Goal: Transaction & Acquisition: Purchase product/service

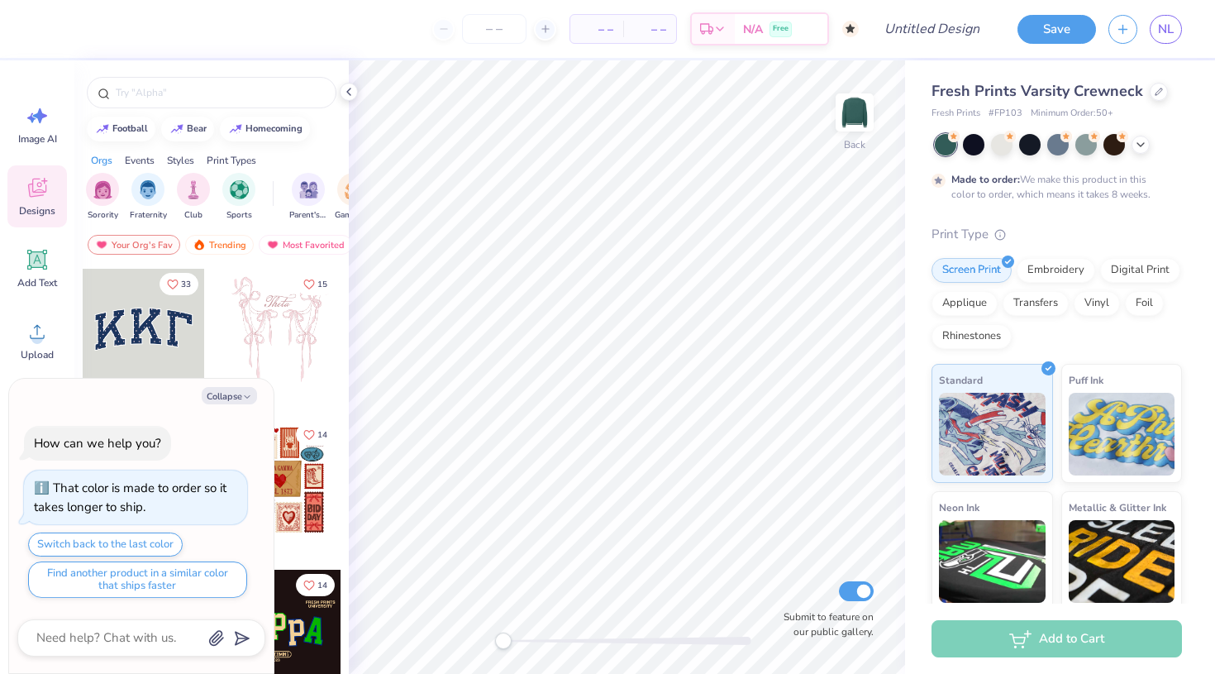
click at [321, 137] on div "football bear homecoming" at bounding box center [211, 129] width 274 height 25
click at [237, 198] on div "filter for Sports" at bounding box center [238, 187] width 33 height 33
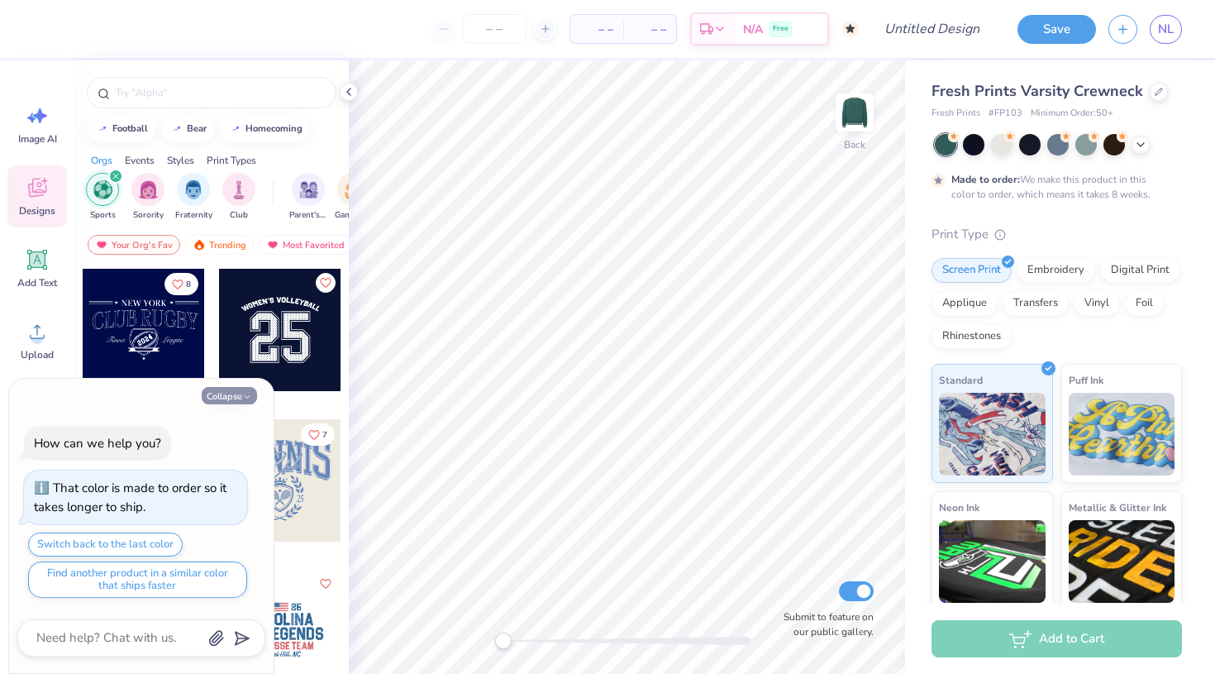
click at [250, 394] on icon "button" at bounding box center [247, 397] width 10 height 10
type textarea "x"
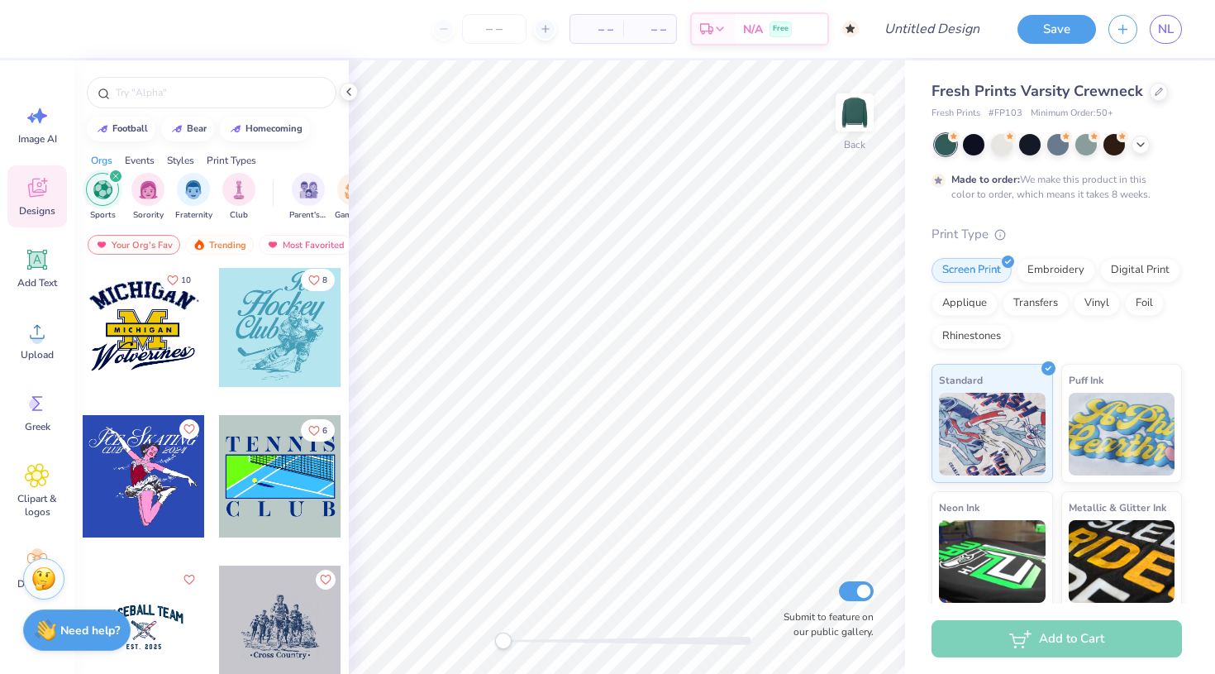
scroll to position [906, 0]
click at [182, 94] on input "text" at bounding box center [220, 92] width 212 height 17
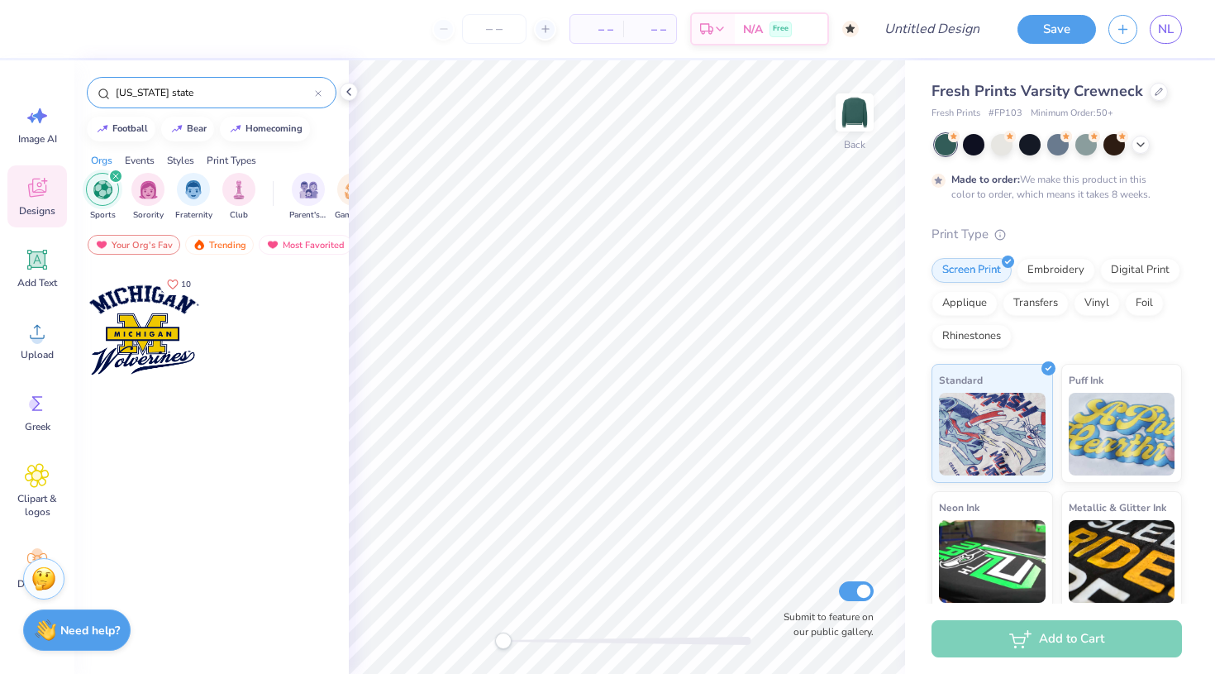
type input "[US_STATE] state"
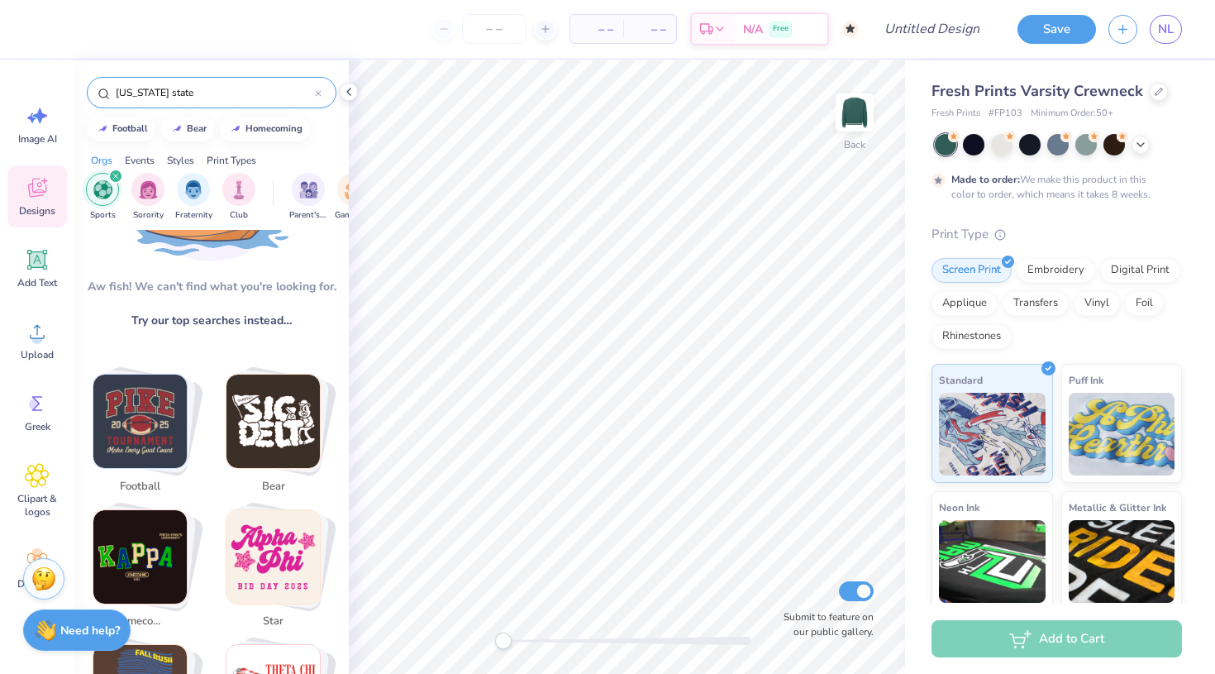
scroll to position [164, 0]
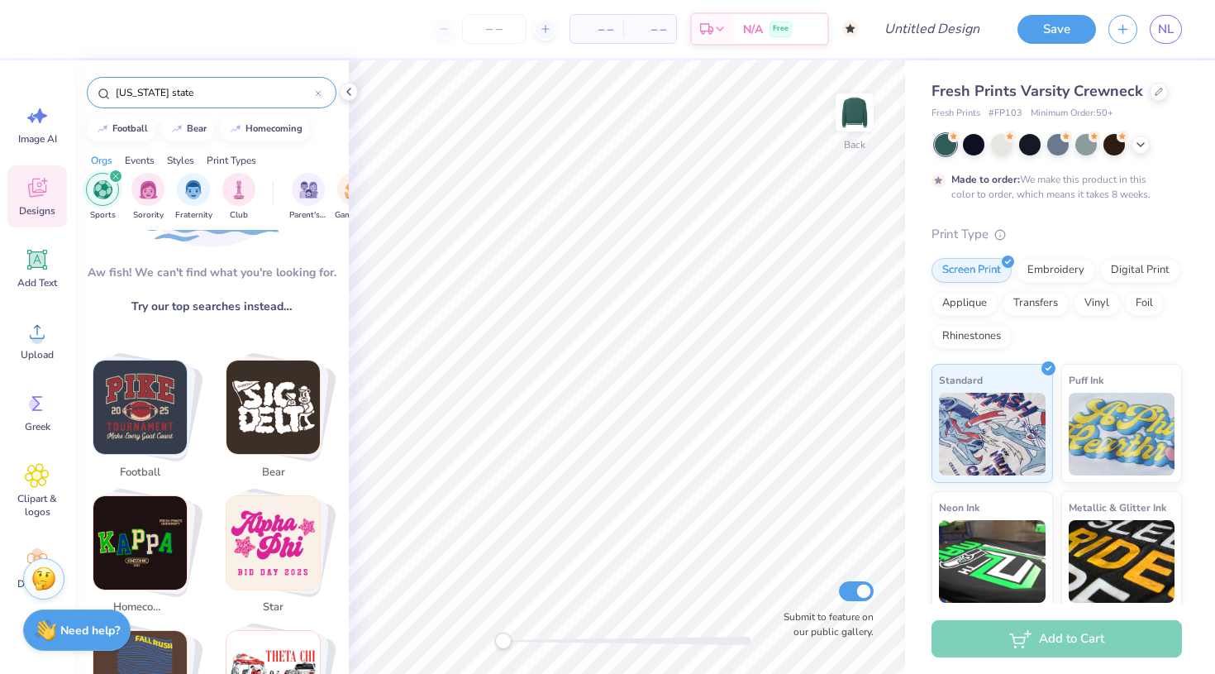
click at [219, 89] on input "[US_STATE] state" at bounding box center [214, 92] width 201 height 17
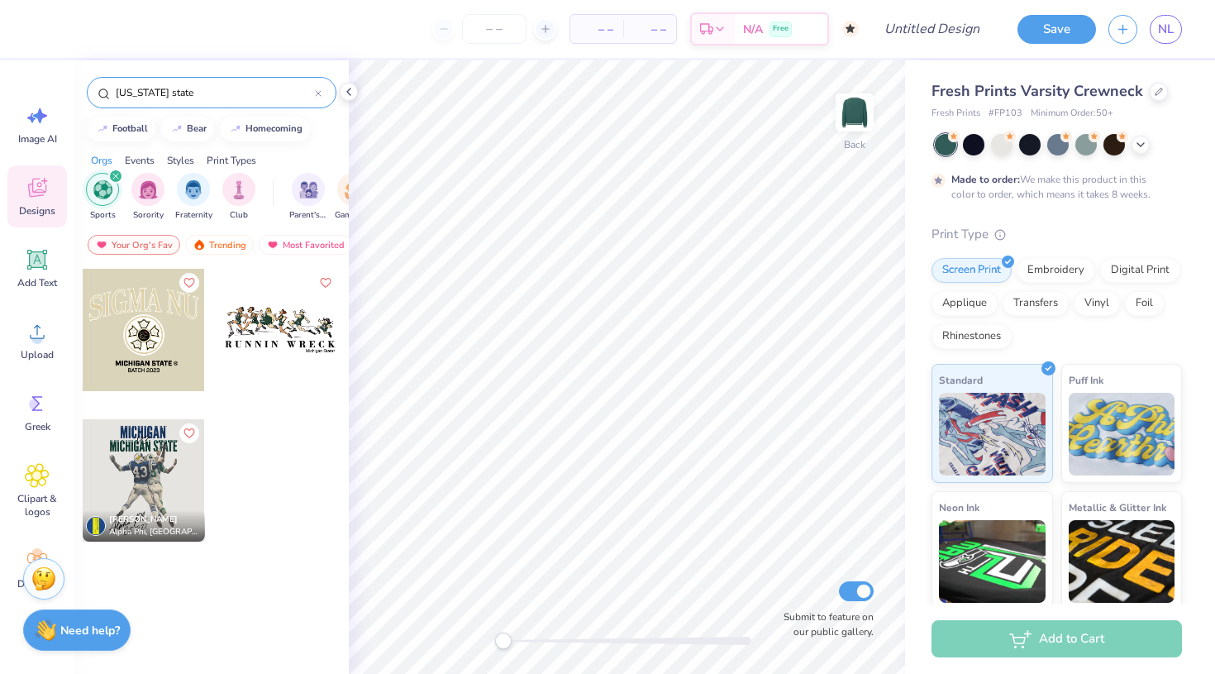
click at [219, 89] on input "[US_STATE] state" at bounding box center [214, 92] width 201 height 17
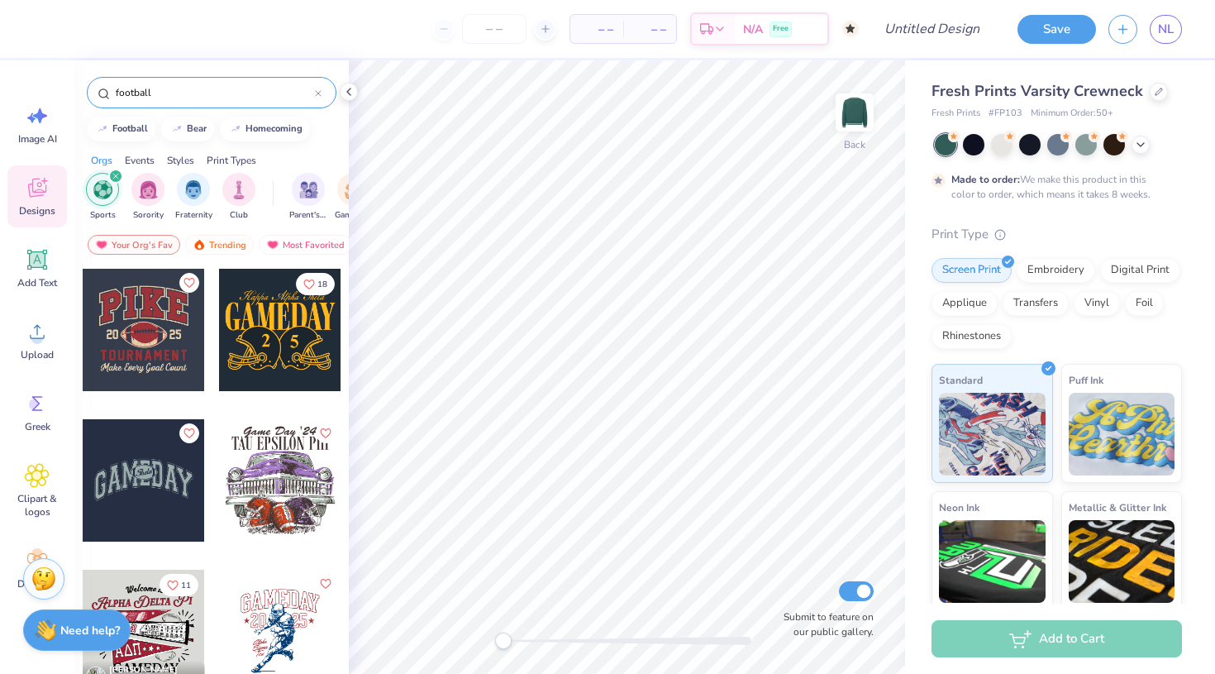
type input "football"
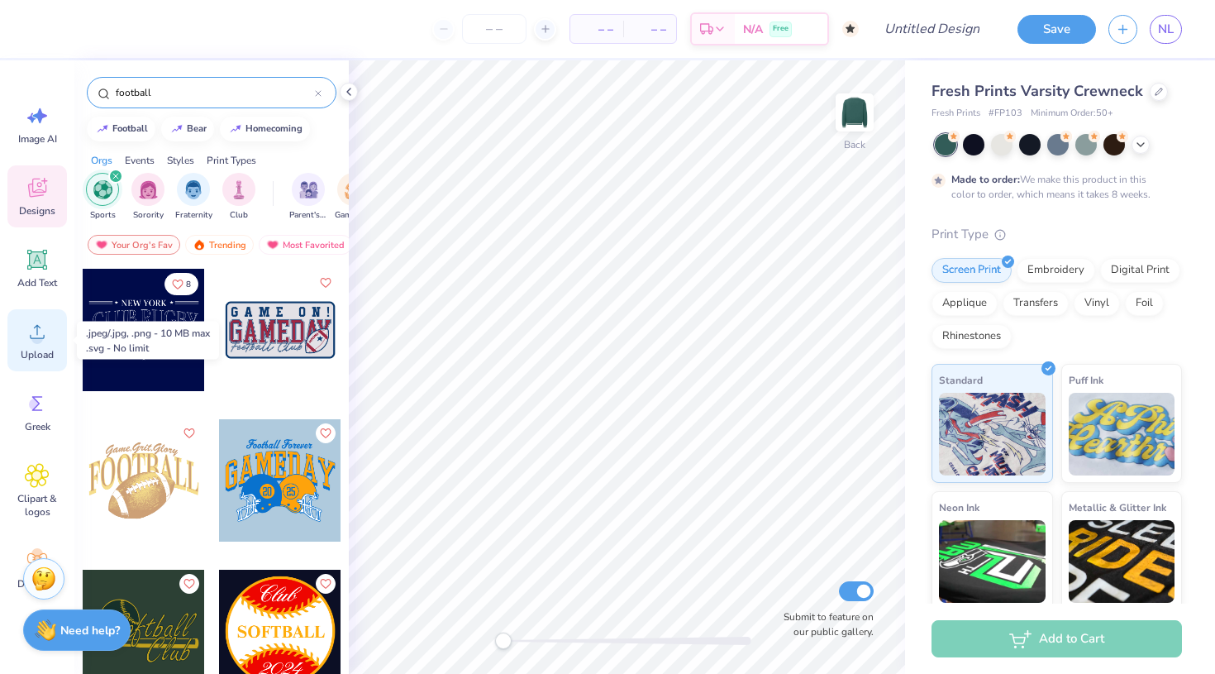
click at [43, 329] on icon at bounding box center [37, 331] width 25 height 25
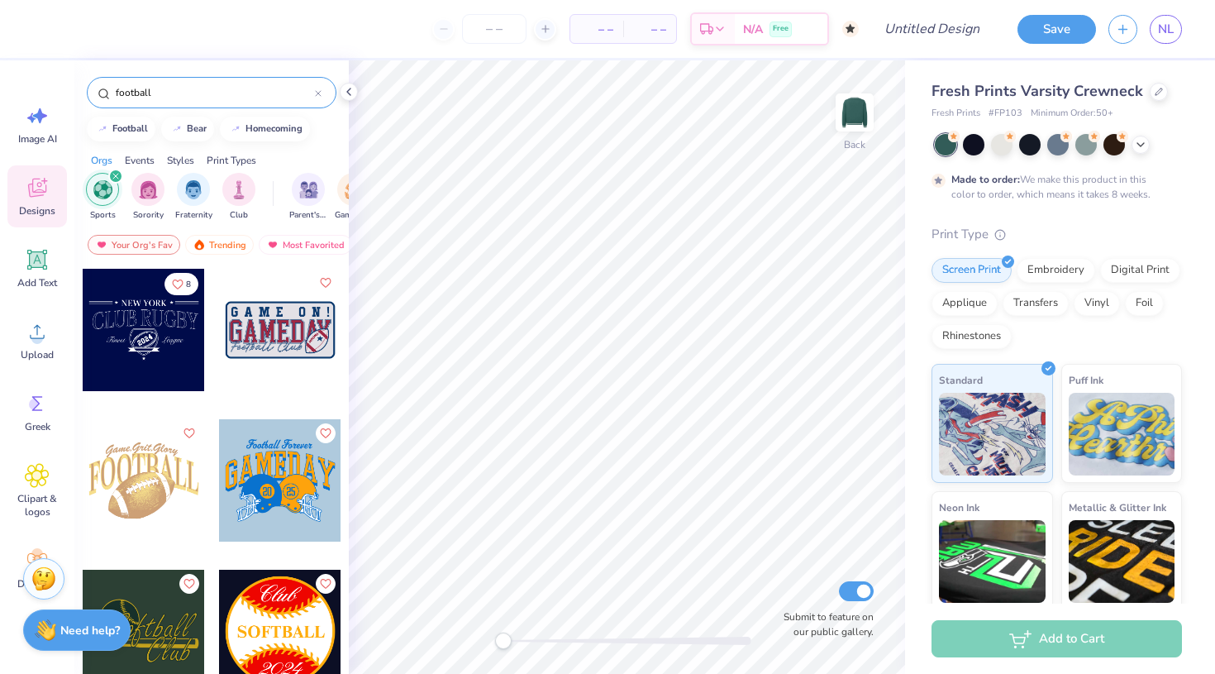
click at [31, 183] on icon at bounding box center [37, 187] width 25 height 25
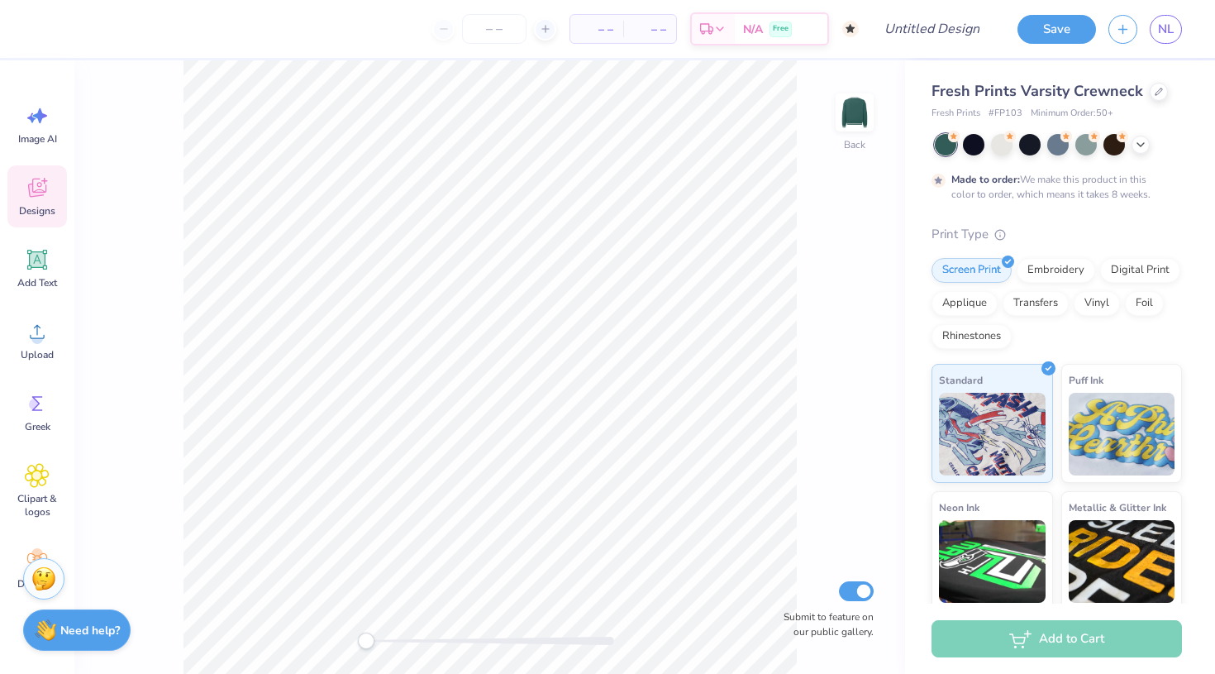
click at [40, 91] on div "Image AI Designs Add Text Upload Greek Clipart & logos Decorate" at bounding box center [37, 366] width 74 height 613
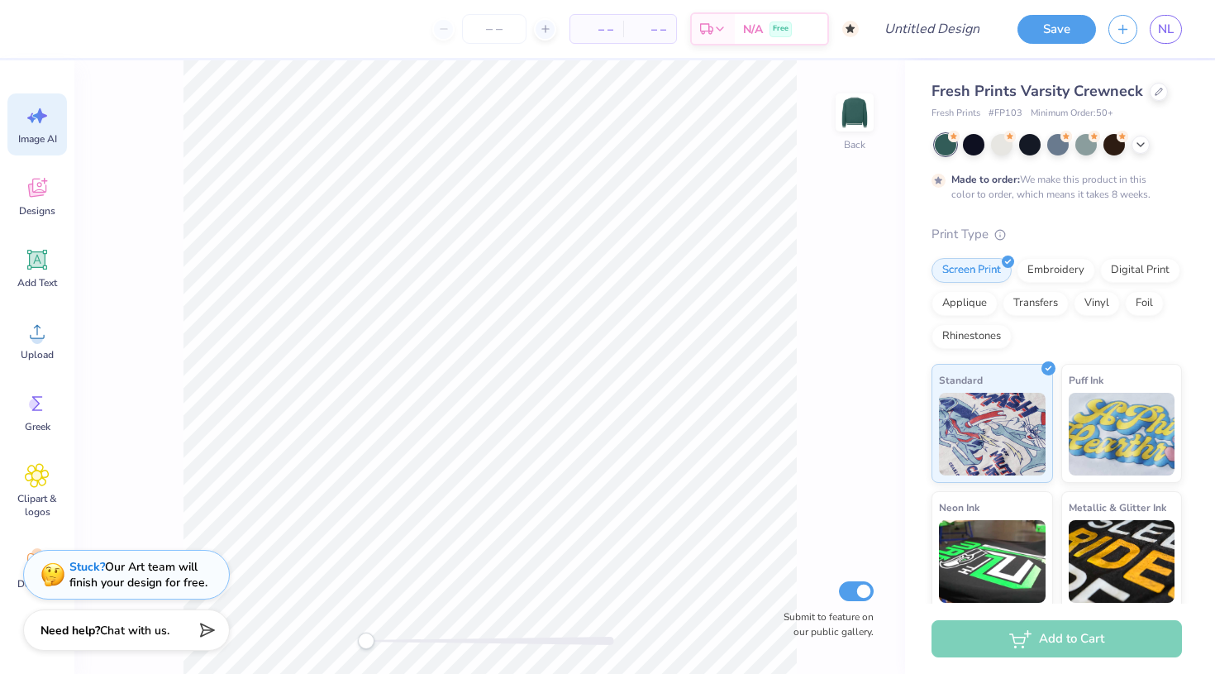
click at [39, 127] on icon at bounding box center [37, 115] width 25 height 25
